Goal: Task Accomplishment & Management: Complete application form

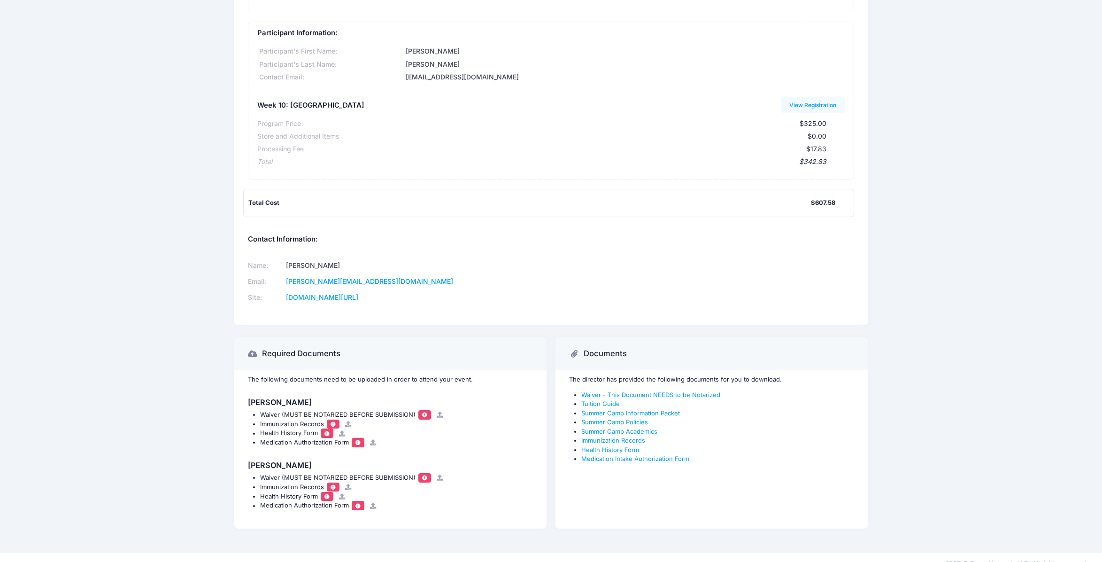
scroll to position [238, 0]
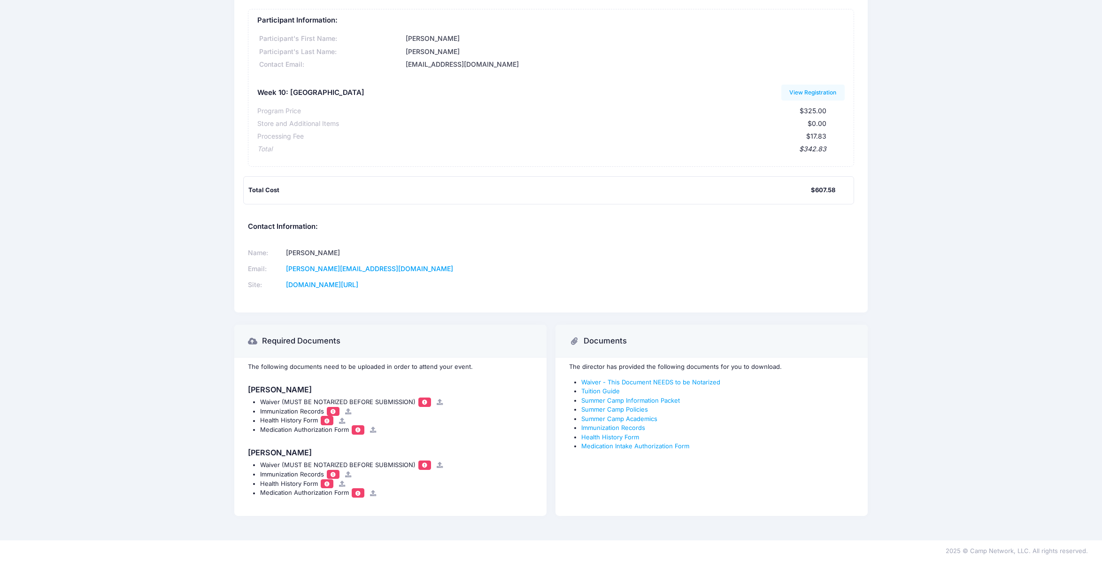
click at [436, 402] on icon at bounding box center [440, 402] width 8 height 6
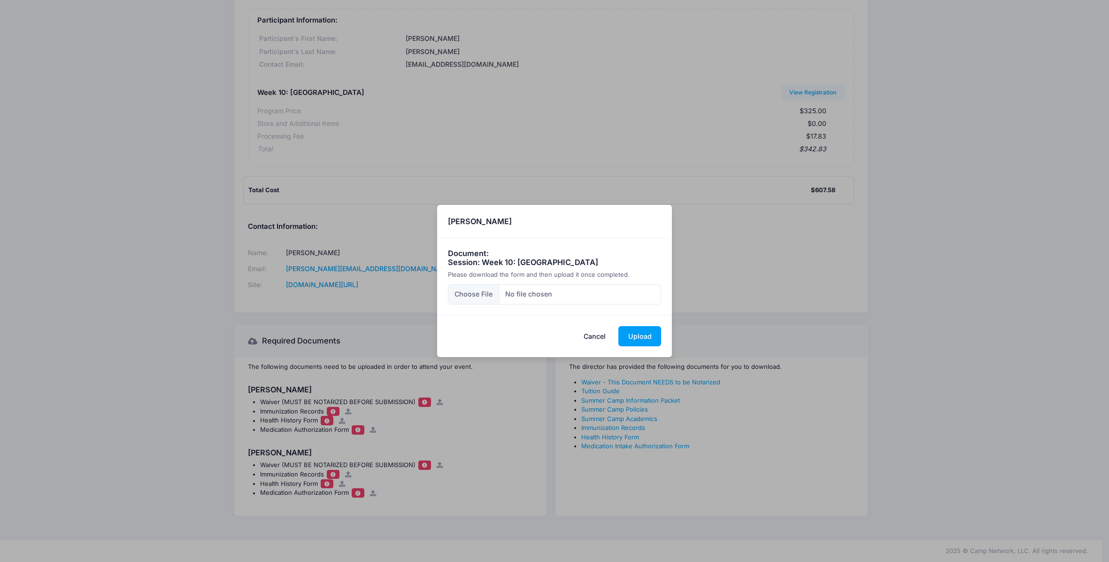
click at [597, 338] on button "Cancel" at bounding box center [594, 336] width 41 height 20
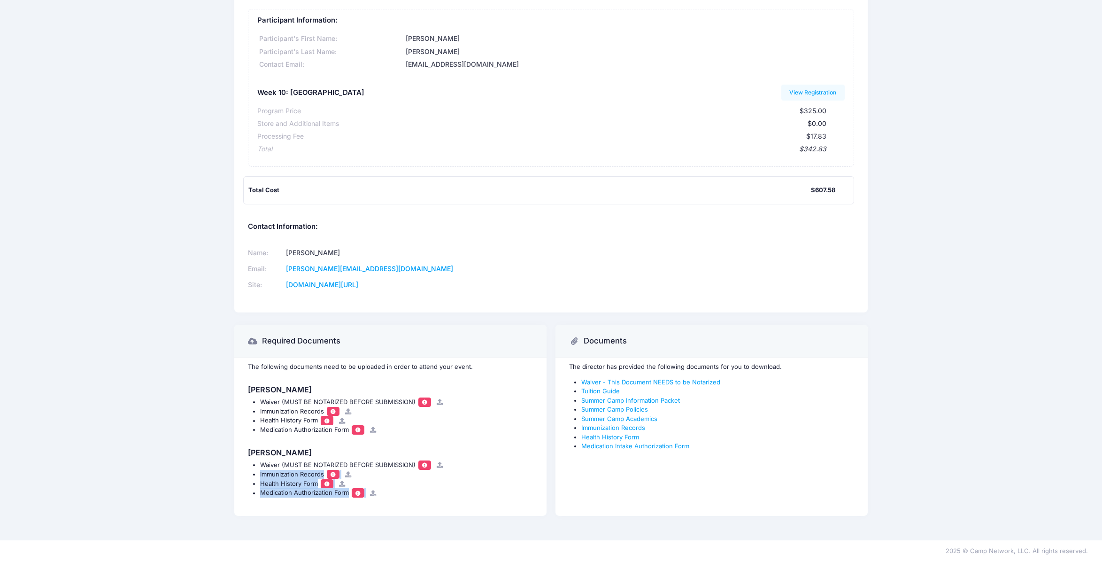
drag, startPoint x: 261, startPoint y: 473, endPoint x: 409, endPoint y: 493, distance: 150.1
click at [409, 493] on ul "Waiver (MUST BE NOTARIZED BEFORE SUBMISSION) Immunization Records Health Histor…" at bounding box center [390, 478] width 285 height 37
click at [409, 493] on div "Medication Authorization Form" at bounding box center [396, 492] width 273 height 9
drag, startPoint x: 409, startPoint y: 493, endPoint x: 257, endPoint y: 477, distance: 152.9
click at [257, 477] on ul "Waiver (MUST BE NOTARIZED BEFORE SUBMISSION) Immunization Records Health Histor…" at bounding box center [390, 478] width 285 height 37
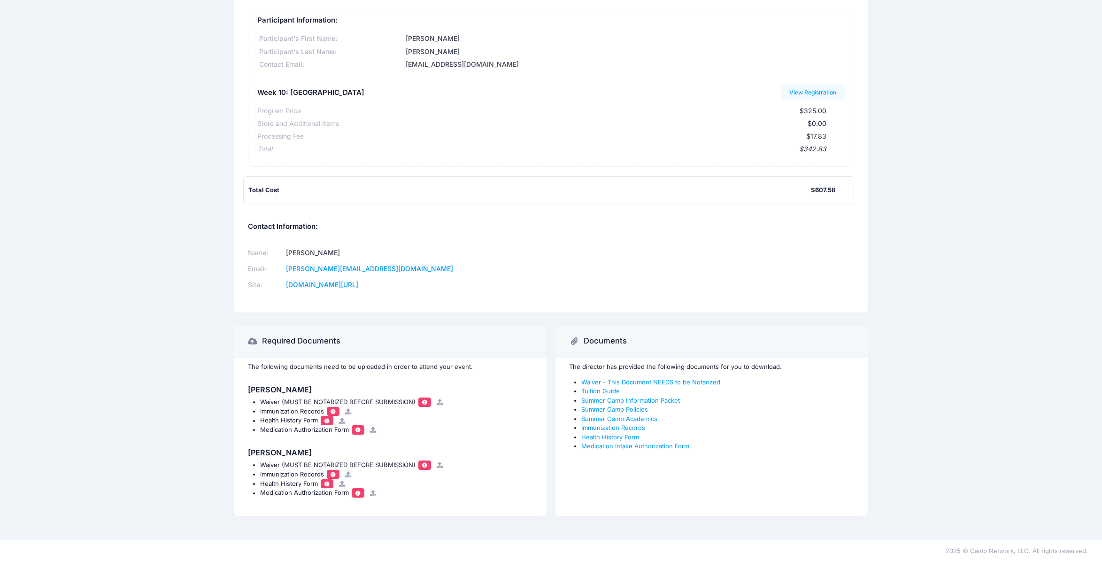
click at [230, 418] on div "Required Documents The following documents need to be uploaded in order to atte…" at bounding box center [391, 425] width 322 height 203
drag, startPoint x: 240, startPoint y: 410, endPoint x: 399, endPoint y: 427, distance: 160.1
click at [399, 427] on div "The following documents need to be uploaded in order to attend your event. Mila…" at bounding box center [390, 436] width 312 height 158
click at [399, 427] on div "Medication Authorization Form" at bounding box center [396, 429] width 273 height 9
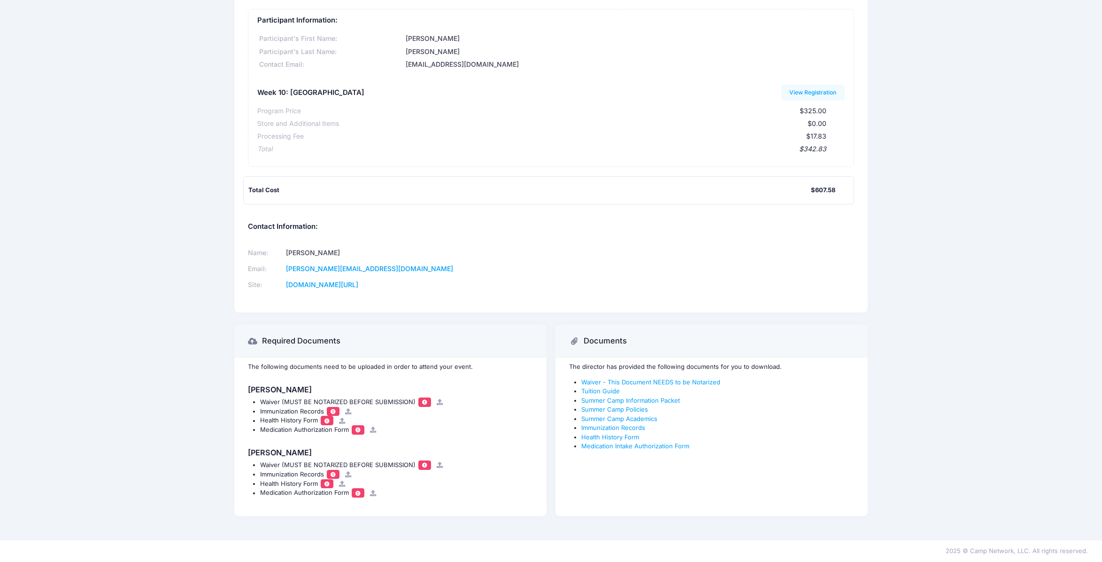
click at [437, 465] on icon at bounding box center [440, 465] width 8 height 6
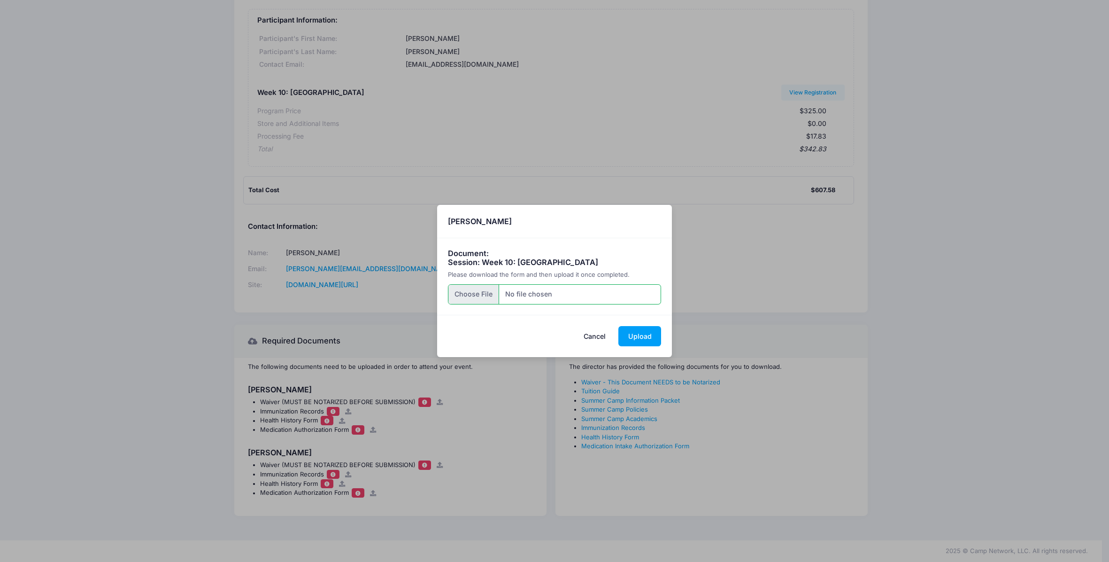
click at [468, 299] on input "file" at bounding box center [555, 294] width 214 height 20
click at [642, 337] on button "Upload" at bounding box center [639, 336] width 43 height 20
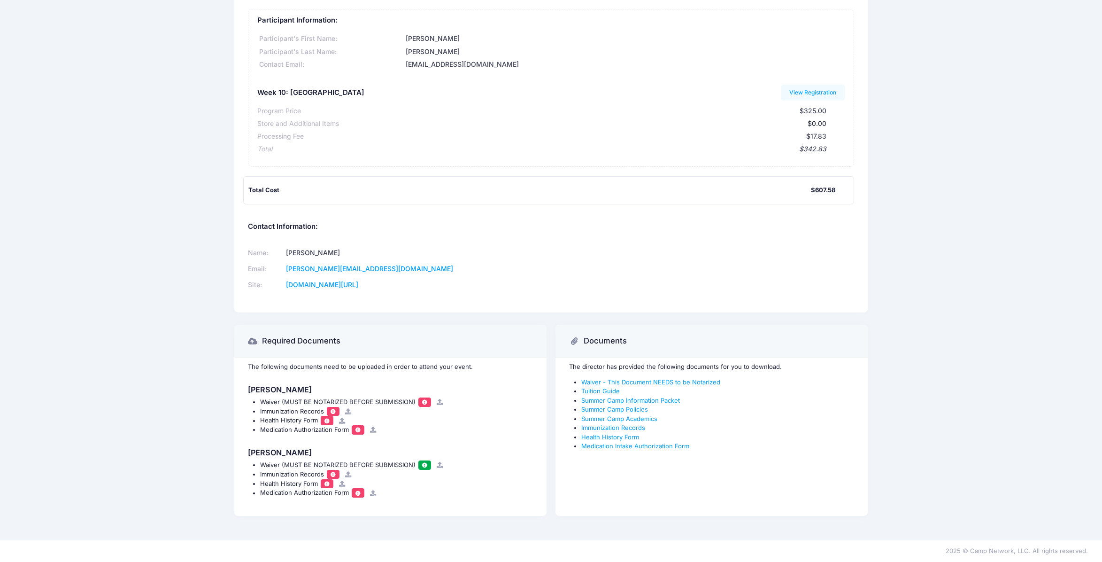
click at [424, 466] on span at bounding box center [425, 464] width 7 height 5
click at [439, 400] on icon at bounding box center [440, 402] width 8 height 6
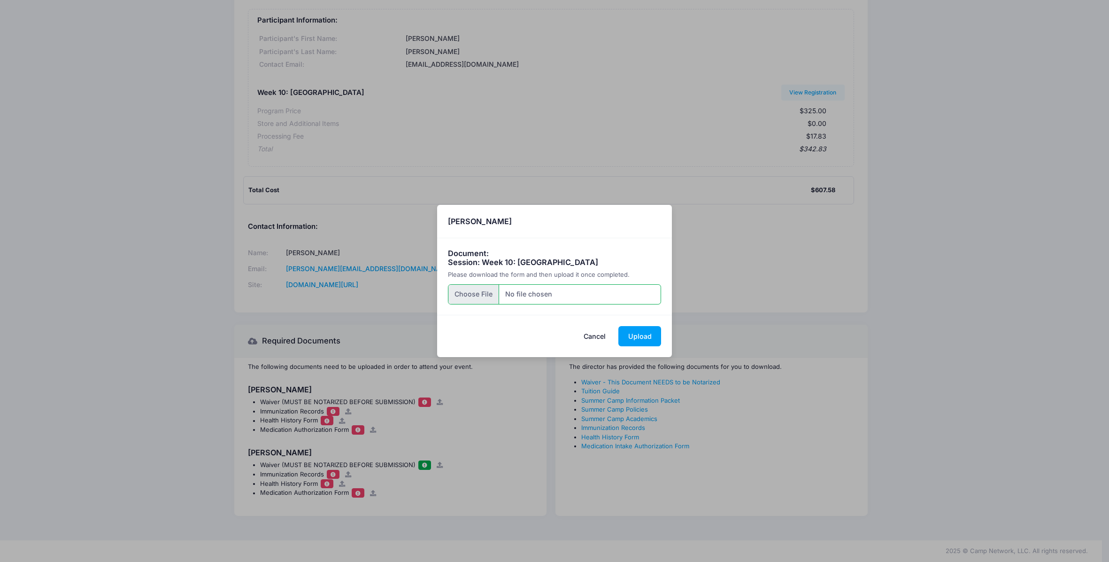
click at [476, 293] on input "file" at bounding box center [555, 294] width 214 height 20
type input "C:\fakepath\Mila notarized crazy 88 camp agreement.pdf"
click at [641, 336] on button "Upload" at bounding box center [639, 336] width 43 height 20
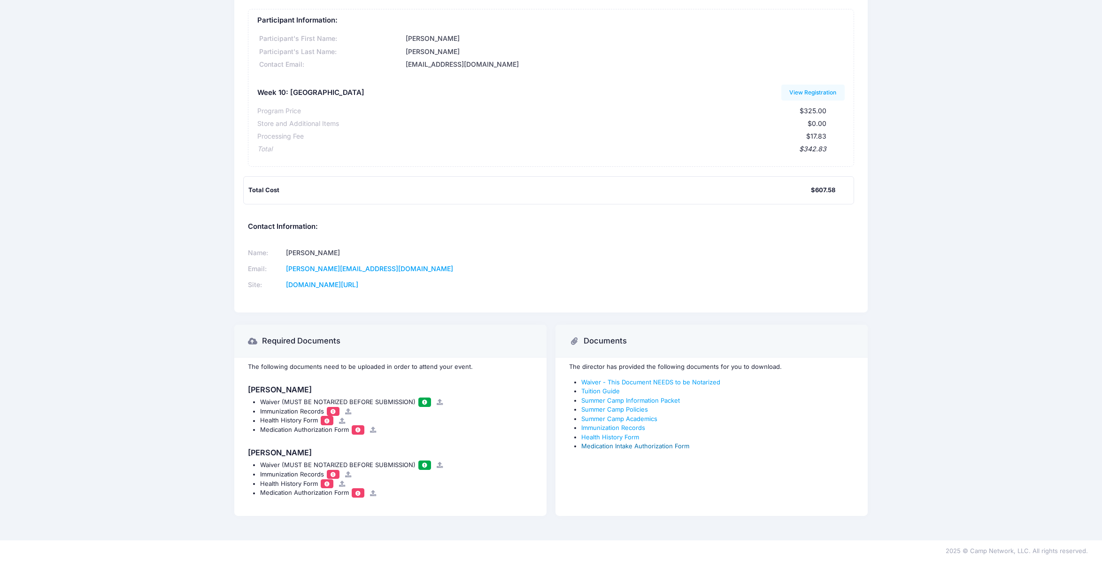
click at [630, 447] on link "Medication Intake Authorization Form" at bounding box center [635, 446] width 108 height 8
click at [639, 427] on link "Immunization Records" at bounding box center [613, 427] width 64 height 8
click at [934, 92] on div "Crazy 88 Mixed Martial Arts Summer Camp Participant Information: Participant's …" at bounding box center [551, 151] width 1102 height 753
drag, startPoint x: 839, startPoint y: 189, endPoint x: 778, endPoint y: 115, distance: 96.1
click at [783, 115] on div "Participant Information: Participant's First Name: Mila Participant's Last Name…" at bounding box center [551, 11] width 606 height 388
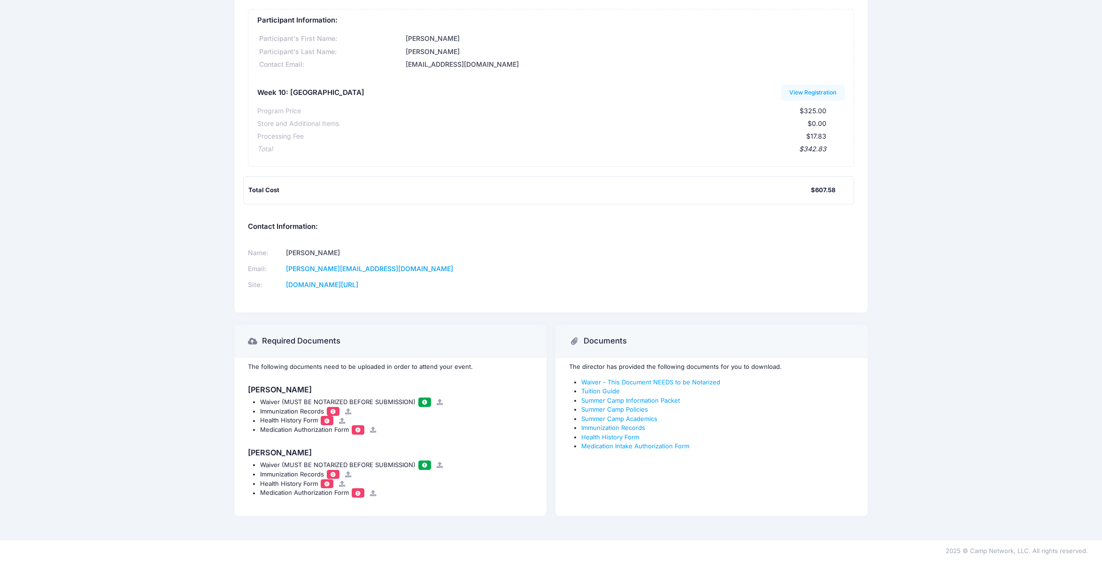
click at [770, 115] on div "$325.00" at bounding box center [563, 111] width 525 height 10
drag, startPoint x: 256, startPoint y: 87, endPoint x: 848, endPoint y: 190, distance: 601.4
click at [848, 190] on div "Participant Information: Participant's First Name: Mila Participant's Last Name…" at bounding box center [551, 11] width 606 height 388
click at [848, 190] on div "Total Cost $607.58" at bounding box center [550, 189] width 605 height 9
click at [257, 226] on h5 "Contact Information:" at bounding box center [551, 227] width 606 height 8
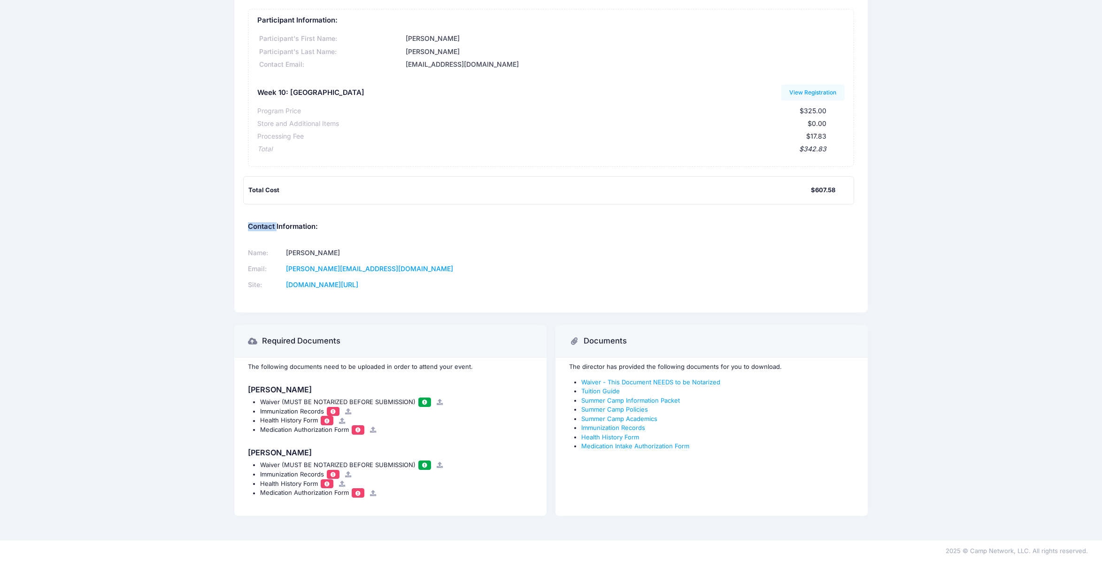
click at [257, 226] on h5 "Contact Information:" at bounding box center [551, 227] width 606 height 8
click at [369, 243] on div "Name: Vannessa Griffin Email: vannessa@crazy88mma.com Site: crazy88mma.com/summ…" at bounding box center [397, 268] width 308 height 63
drag, startPoint x: 368, startPoint y: 251, endPoint x: 243, endPoint y: 21, distance: 261.4
click at [243, 21] on div "Participant Information: Participant's First Name: Mila Participant's Last Name…" at bounding box center [551, 60] width 634 height 505
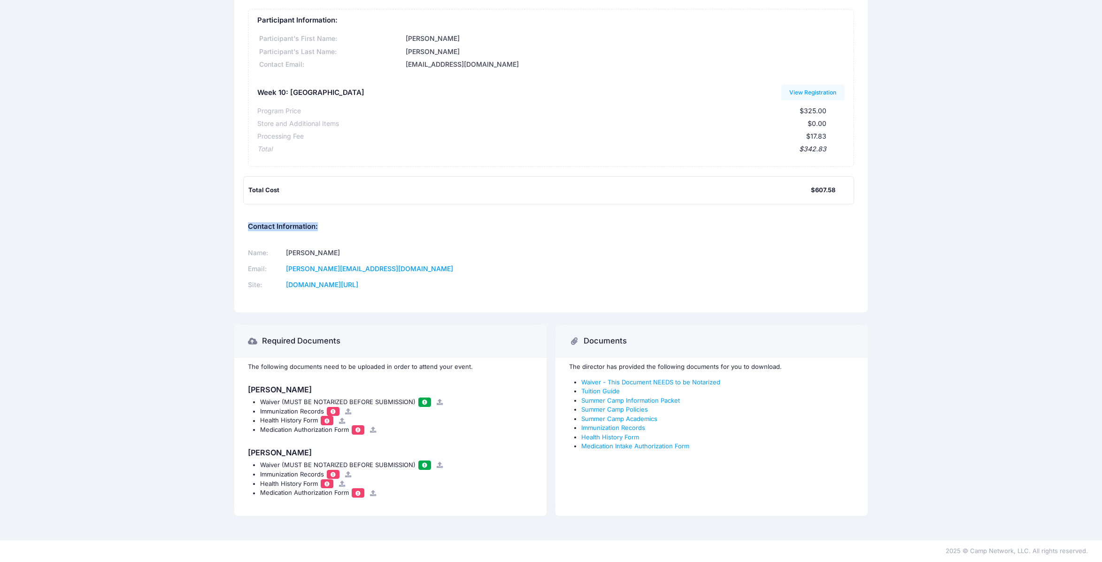
click at [243, 21] on div "Participant Information: Participant's First Name: Mila Participant's Last Name…" at bounding box center [551, 60] width 634 height 505
drag, startPoint x: 246, startPoint y: 20, endPoint x: 411, endPoint y: 291, distance: 317.2
click at [411, 291] on div "Participant Information: Participant's First Name: Mila Participant's Last Name…" at bounding box center [551, 60] width 634 height 505
click at [411, 291] on td "crazy88mma.com/summer-camp" at bounding box center [411, 285] width 256 height 16
click at [425, 401] on span at bounding box center [425, 401] width 7 height 5
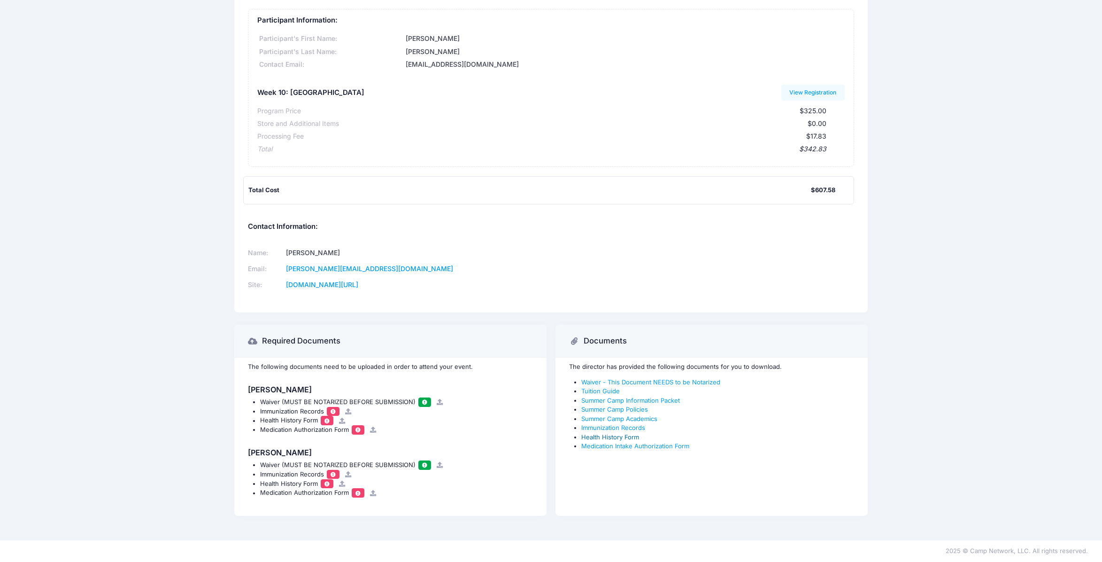
click at [631, 436] on link "Health History Form" at bounding box center [610, 437] width 58 height 8
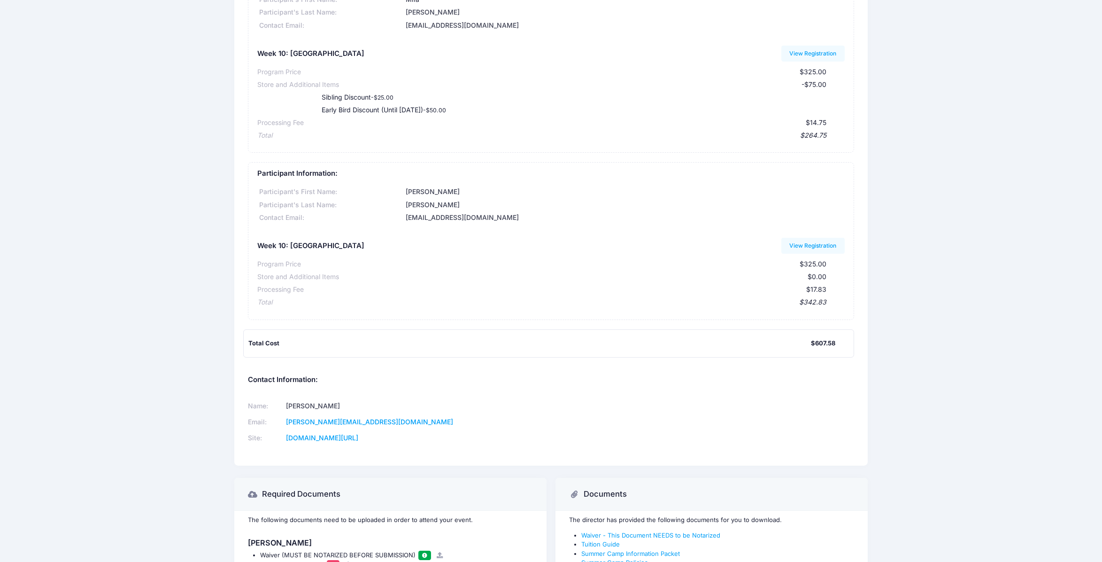
scroll to position [238, 0]
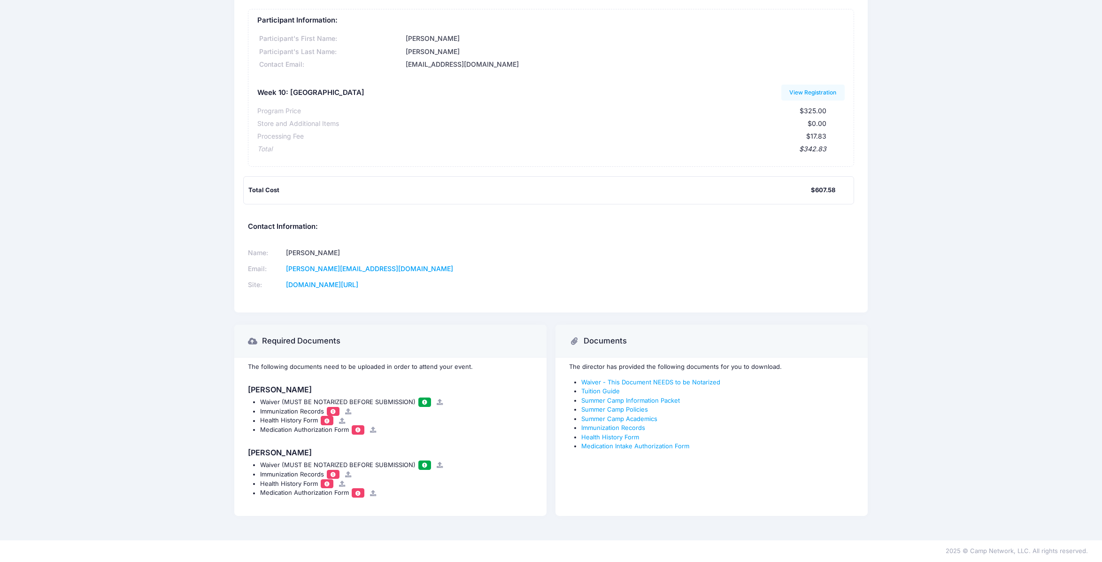
click at [424, 400] on span at bounding box center [425, 401] width 7 height 5
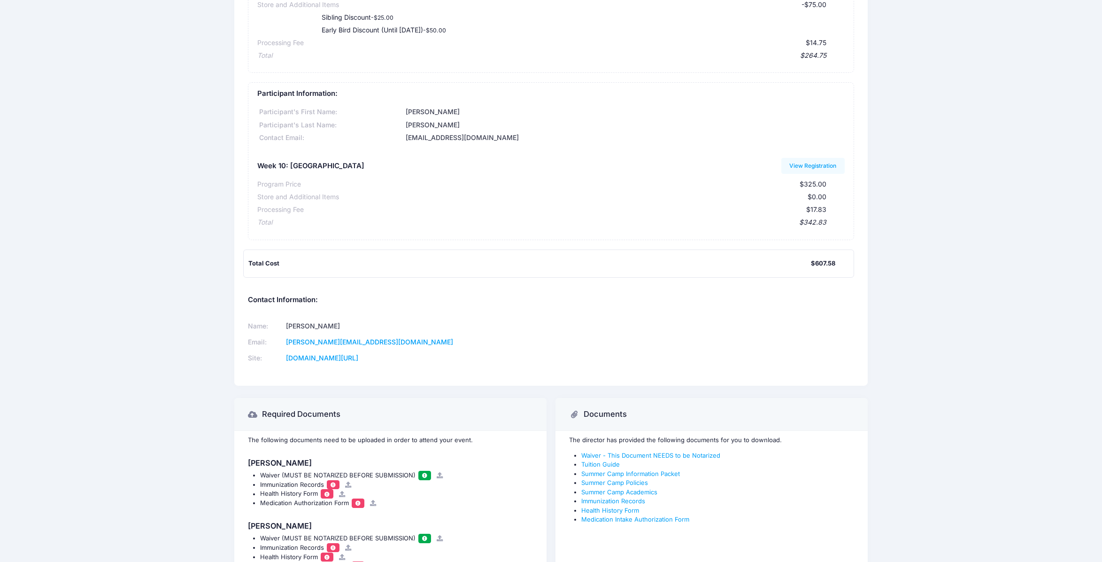
scroll to position [0, 0]
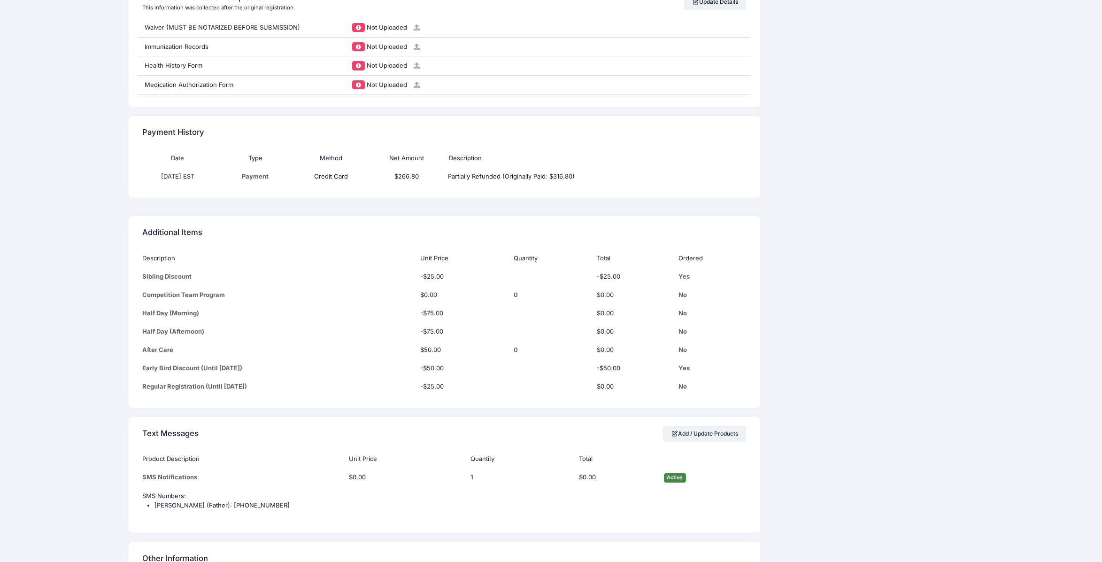
scroll to position [766, 0]
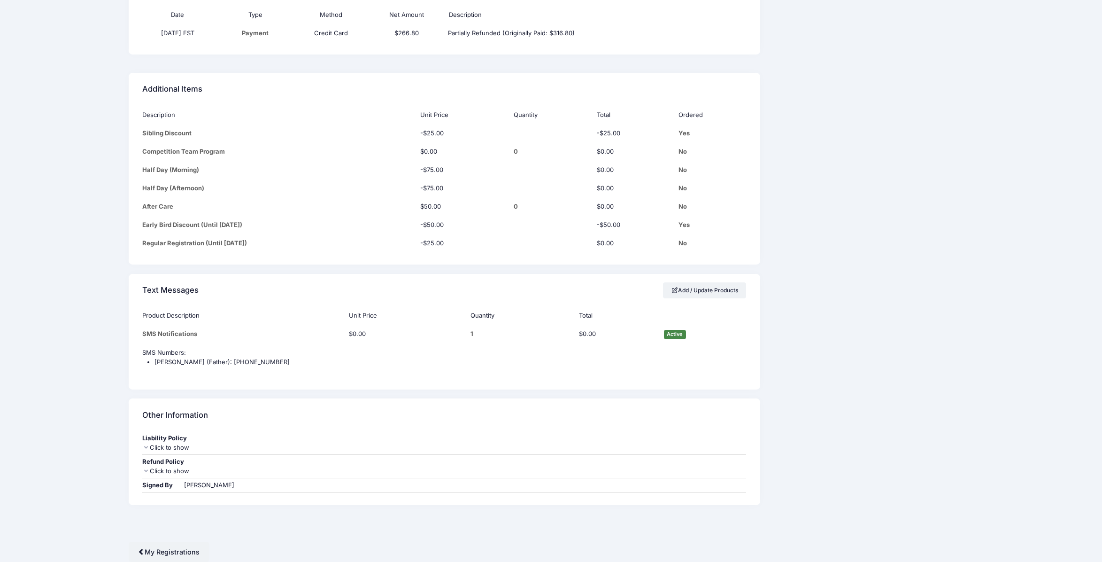
click at [148, 444] on icon at bounding box center [146, 447] width 8 height 6
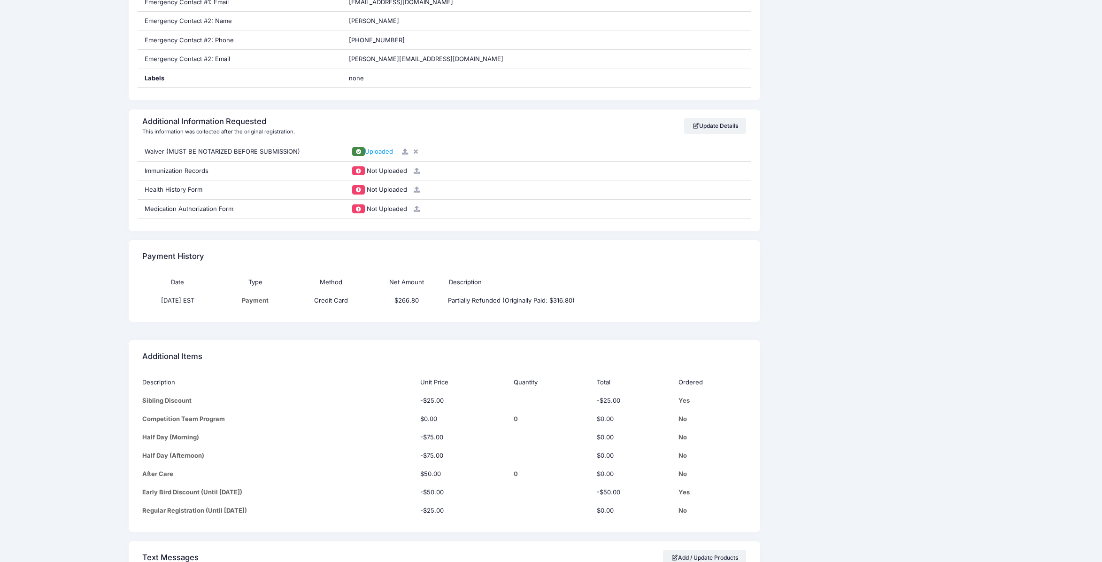
scroll to position [482, 0]
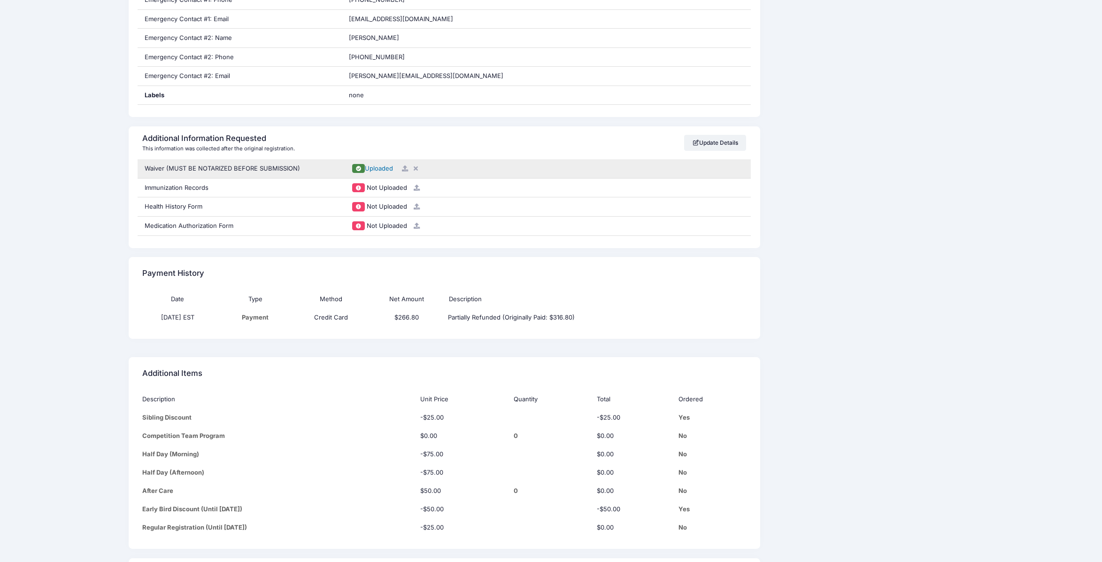
click at [373, 168] on span "Uploaded" at bounding box center [379, 168] width 28 height 8
